Goal: Task Accomplishment & Management: Use online tool/utility

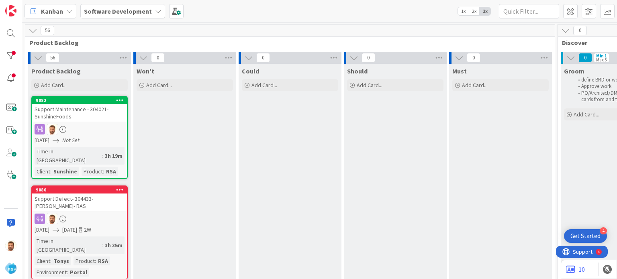
scroll to position [0, 762]
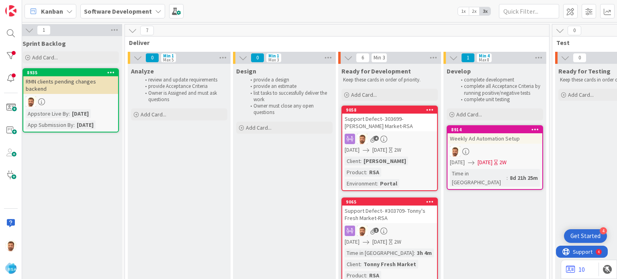
click at [372, 125] on div "Support Defect- 303699- [PERSON_NAME] Market-RSA" at bounding box center [389, 123] width 95 height 18
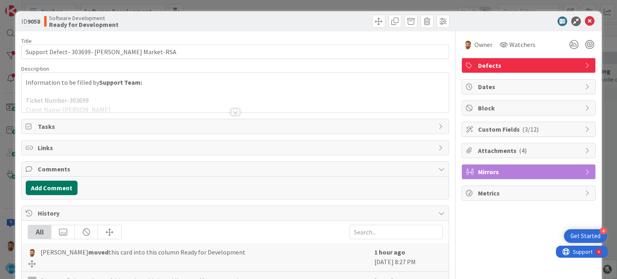
click at [55, 183] on button "Add Comment" at bounding box center [52, 188] width 52 height 14
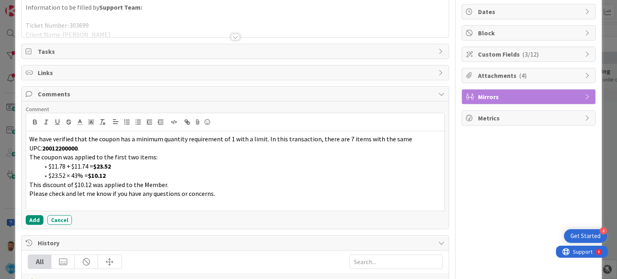
scroll to position [76, 0]
click at [38, 218] on button "Add" at bounding box center [35, 220] width 18 height 10
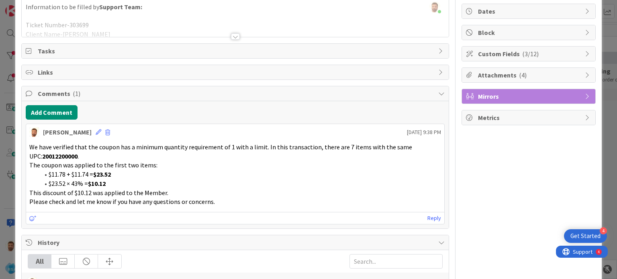
scroll to position [0, 0]
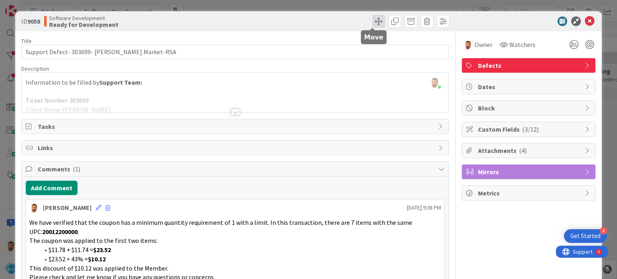
click at [373, 27] on span at bounding box center [379, 21] width 13 height 13
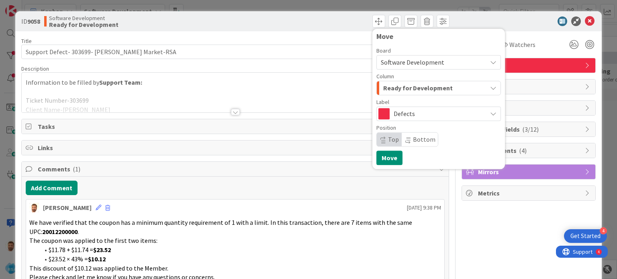
click at [393, 90] on span "Ready for Development" at bounding box center [418, 88] width 70 height 10
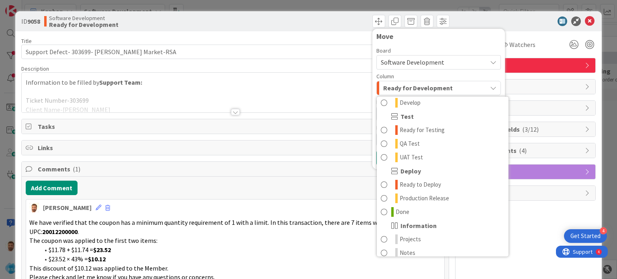
scroll to position [223, 0]
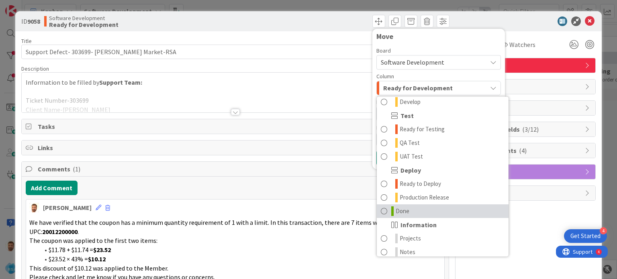
click at [396, 213] on span "Done" at bounding box center [403, 212] width 14 height 10
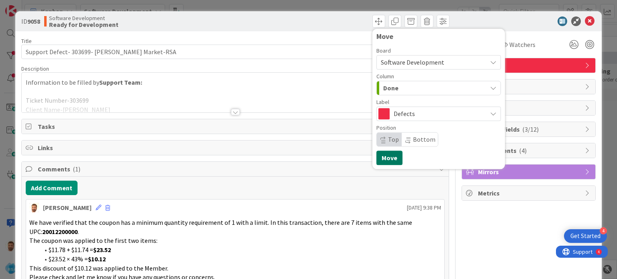
click at [379, 157] on button "Move" at bounding box center [390, 158] width 26 height 14
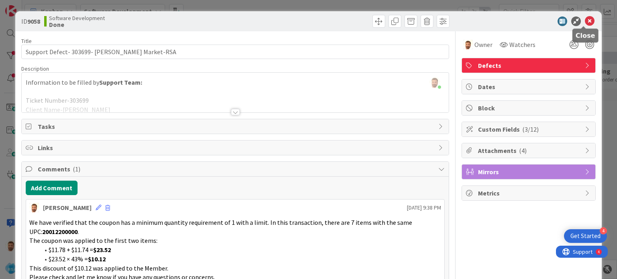
click at [585, 24] on icon at bounding box center [590, 21] width 10 height 10
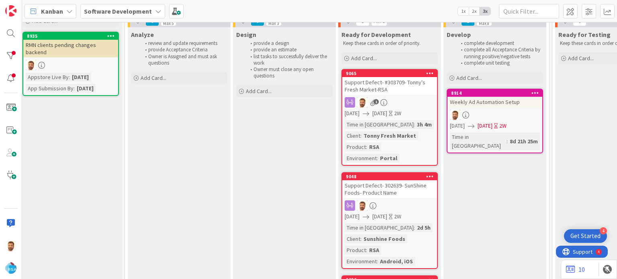
scroll to position [38, 762]
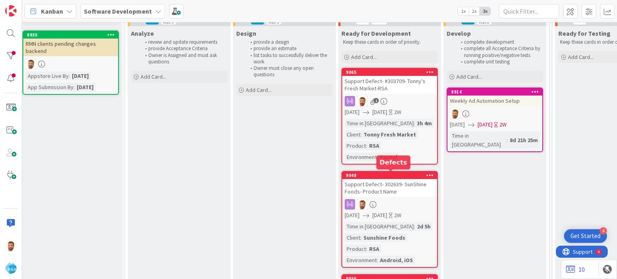
click at [390, 190] on div "Support Defect- 302639- SunShine Foods- Product Name" at bounding box center [389, 188] width 95 height 18
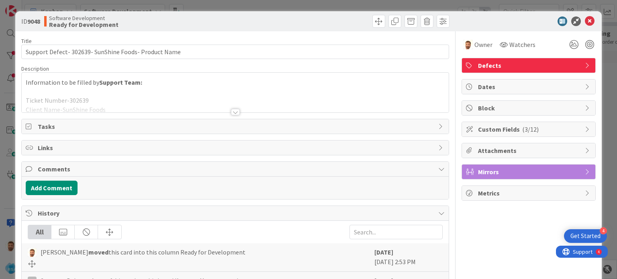
click at [233, 114] on div at bounding box center [235, 112] width 9 height 6
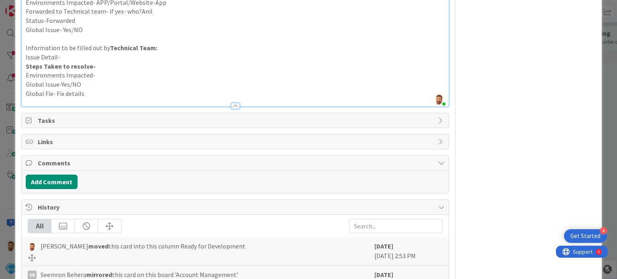
scroll to position [198, 0]
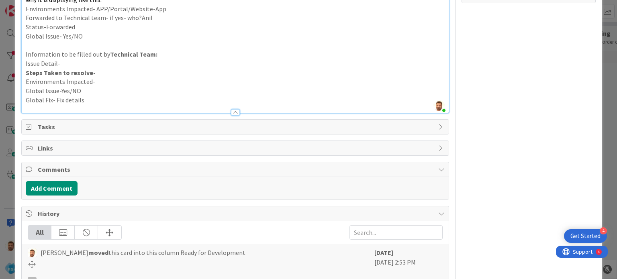
click at [69, 179] on div "Add Comment" at bounding box center [235, 188] width 427 height 23
click at [66, 184] on button "Add Comment" at bounding box center [52, 188] width 52 height 14
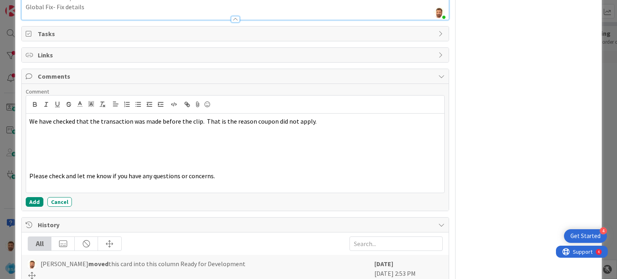
scroll to position [291, 0]
click at [38, 200] on button "Add" at bounding box center [35, 202] width 18 height 10
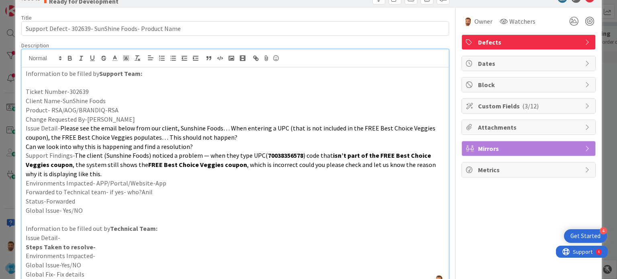
scroll to position [0, 0]
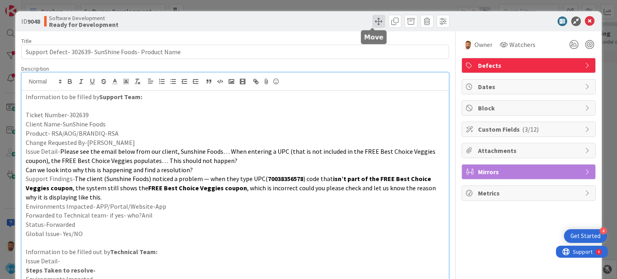
click at [374, 25] on span at bounding box center [379, 21] width 13 height 13
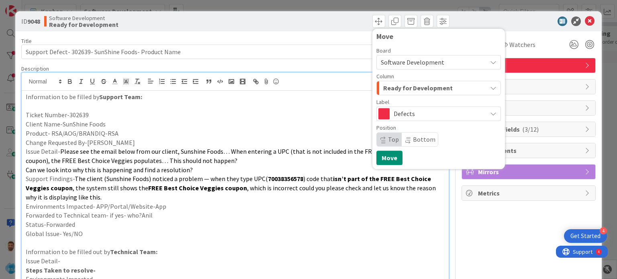
click at [398, 88] on span "Ready for Development" at bounding box center [418, 88] width 70 height 10
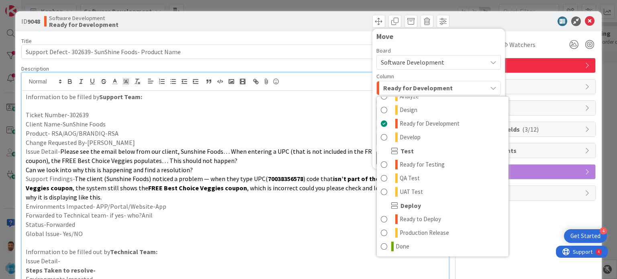
scroll to position [192, 0]
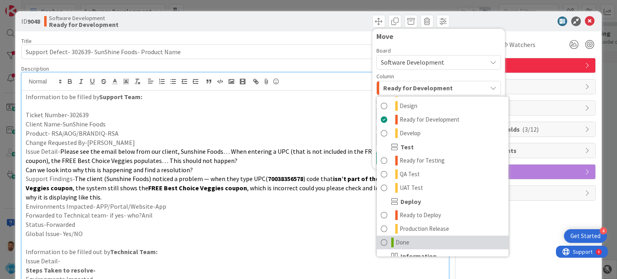
click at [396, 240] on span "Done" at bounding box center [403, 243] width 14 height 10
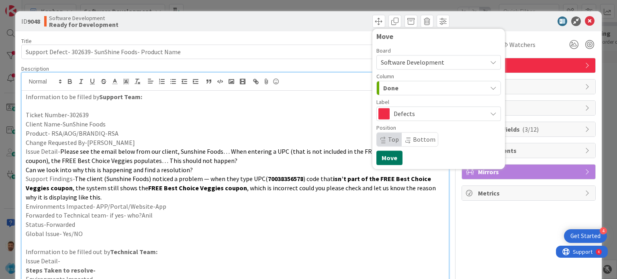
click at [385, 158] on button "Move" at bounding box center [390, 158] width 26 height 14
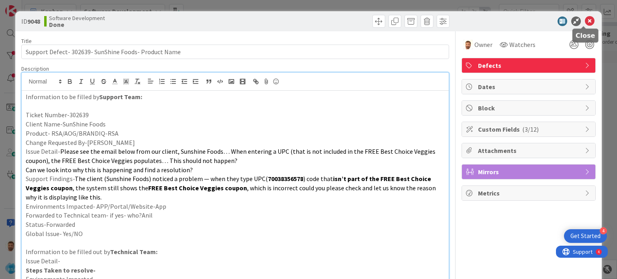
click at [585, 19] on icon at bounding box center [590, 21] width 10 height 10
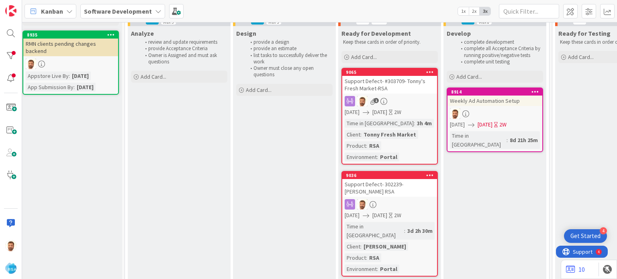
click at [378, 74] on div "9065" at bounding box center [391, 73] width 91 height 6
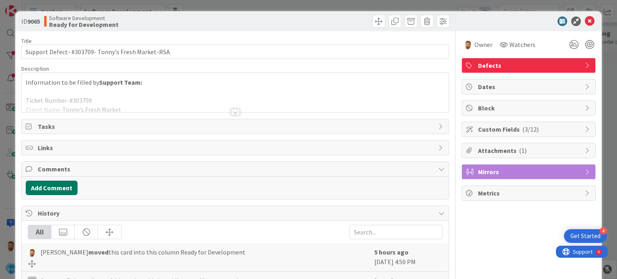
click at [28, 189] on button "Add Comment" at bounding box center [52, 188] width 52 height 14
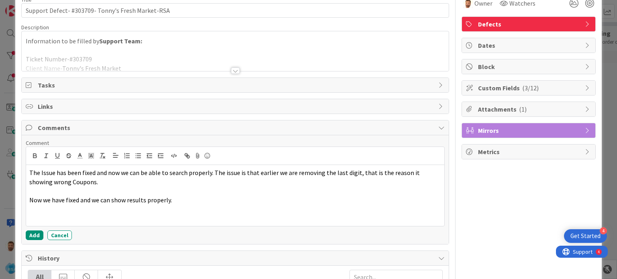
scroll to position [42, 0]
click at [33, 234] on button "Add" at bounding box center [35, 235] width 18 height 10
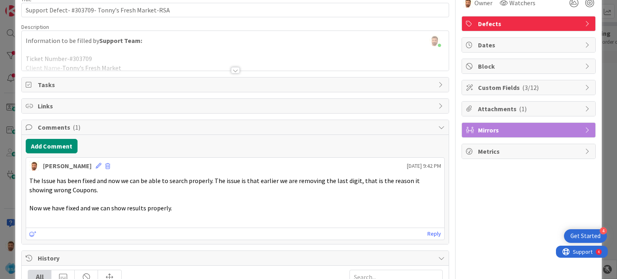
scroll to position [0, 0]
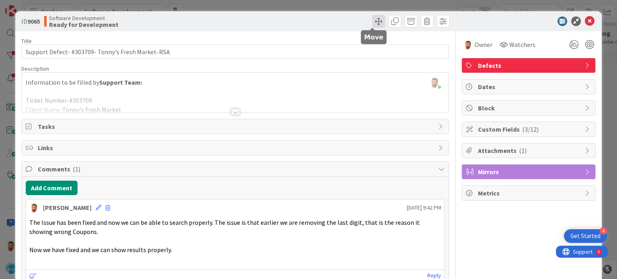
click at [374, 27] on div at bounding box center [372, 28] width 5 height 2
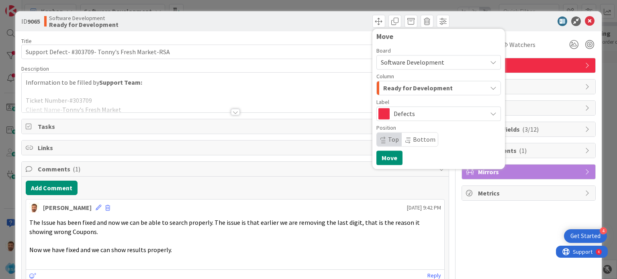
click at [398, 97] on div "Board Software Development Column Ready for Development Label Defects Position …" at bounding box center [439, 97] width 125 height 99
click at [397, 90] on span "Ready for Development" at bounding box center [418, 88] width 70 height 10
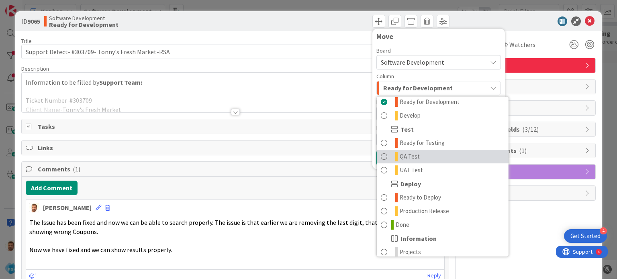
scroll to position [213, 0]
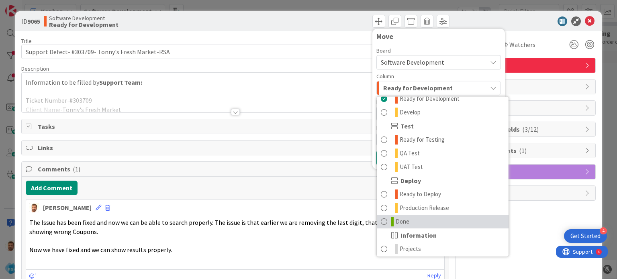
click at [404, 220] on link "Done" at bounding box center [443, 222] width 132 height 14
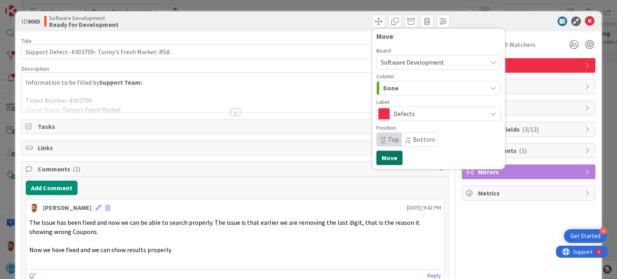
click at [391, 159] on button "Move" at bounding box center [390, 158] width 26 height 14
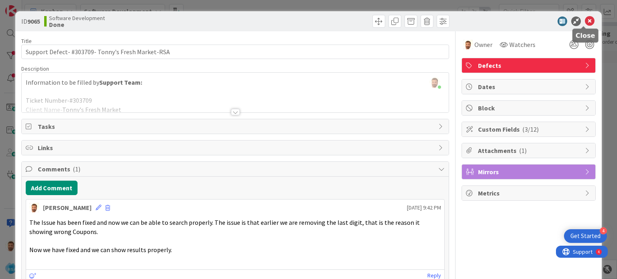
click at [585, 19] on icon at bounding box center [590, 21] width 10 height 10
